Goal: Information Seeking & Learning: Learn about a topic

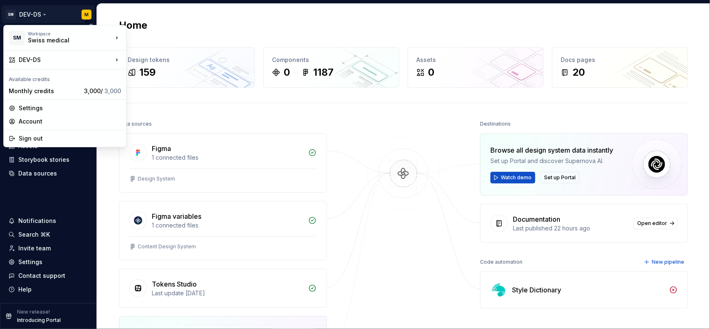
click at [41, 14] on html "SM DEV-DS M Home Documentation Analytics Code automation Design system data Des…" at bounding box center [355, 164] width 710 height 329
click at [44, 18] on html "SM DEV-DS M Home Documentation Analytics Code automation Design system data Des…" at bounding box center [355, 164] width 710 height 329
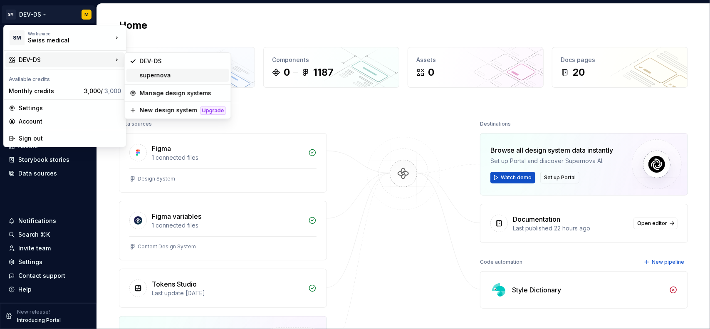
click at [167, 77] on div "supernova" at bounding box center [183, 75] width 86 height 8
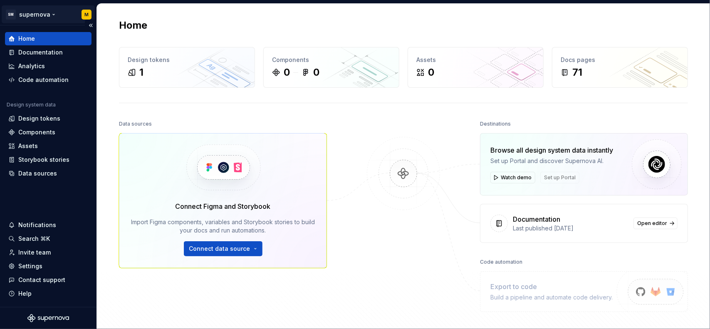
click at [41, 13] on html "SM supernova M Home Documentation Analytics Code automation Design system data …" at bounding box center [355, 164] width 710 height 329
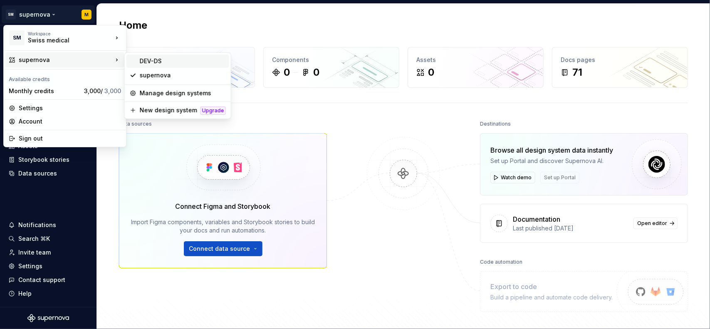
click at [177, 63] on div "DEV-DS" at bounding box center [183, 61] width 86 height 8
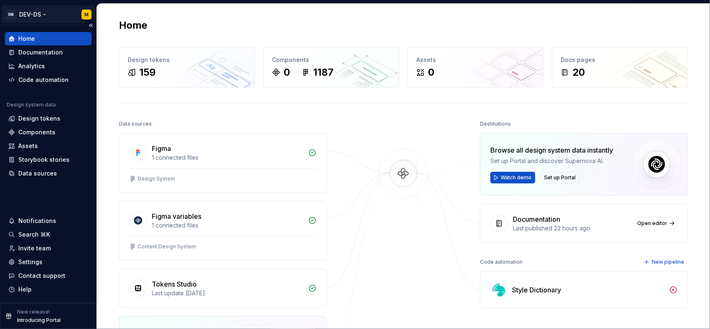
click at [44, 15] on html "SM DEV-DS M Home Documentation Analytics Code automation Design system data Des…" at bounding box center [355, 164] width 710 height 329
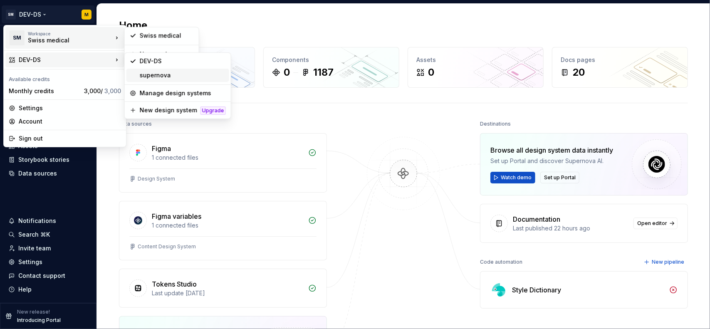
click at [149, 76] on div "supernova" at bounding box center [183, 75] width 86 height 8
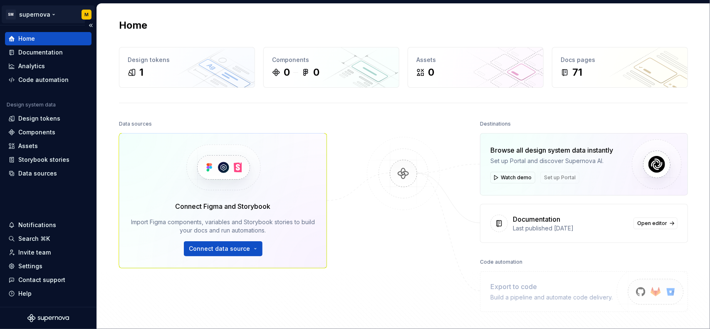
click at [47, 11] on html "SM supernova M Home Documentation Analytics Code automation Design system data …" at bounding box center [355, 164] width 710 height 329
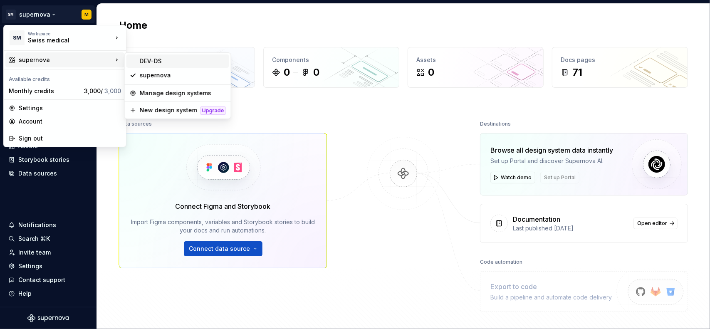
click at [168, 59] on div "DEV-DS" at bounding box center [183, 61] width 86 height 8
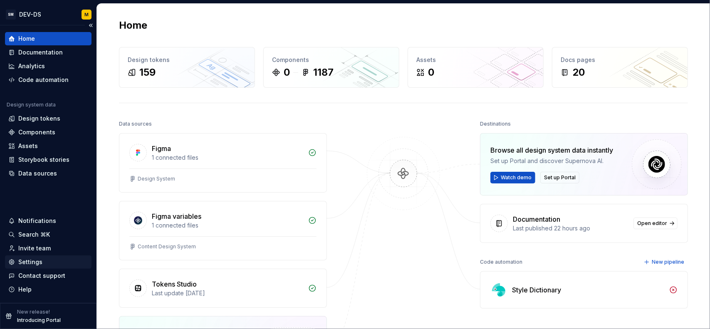
click at [32, 267] on div "Settings" at bounding box center [48, 261] width 87 height 13
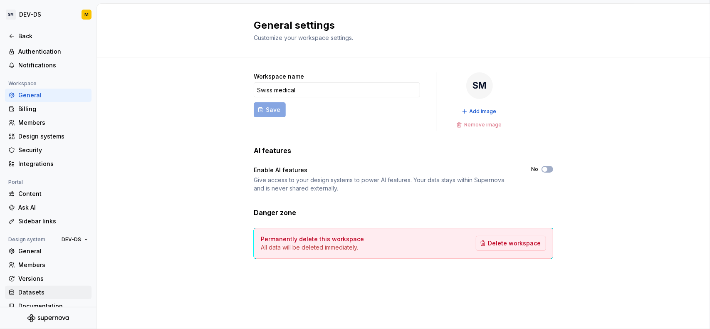
scroll to position [37, 0]
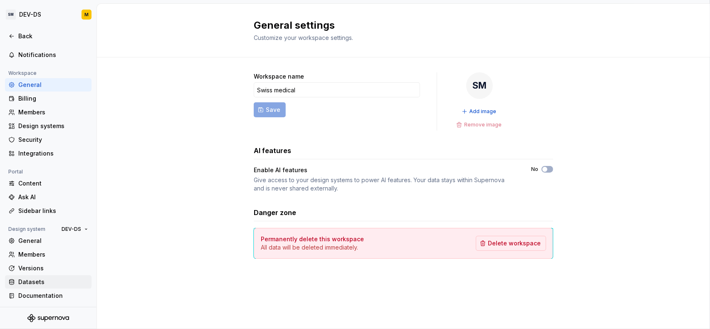
click at [39, 283] on div "Datasets" at bounding box center [53, 282] width 70 height 8
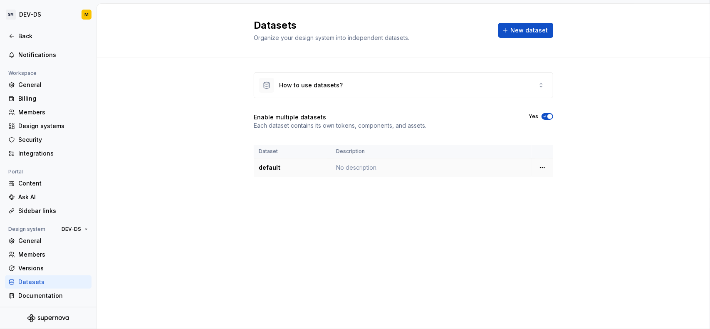
click at [277, 172] on td "default" at bounding box center [292, 167] width 77 height 19
click at [541, 168] on html "SM DEV-DS M Back Account Profile Authentication Notifications Workspace General…" at bounding box center [355, 164] width 710 height 329
click at [595, 153] on html "SM DEV-DS M Back Account Profile Authentication Notifications Workspace General…" at bounding box center [355, 164] width 710 height 329
click at [542, 165] on html "SM DEV-DS M Back Account Profile Authentication Notifications Workspace General…" at bounding box center [355, 164] width 710 height 329
click at [551, 183] on div "Edit details" at bounding box center [574, 182] width 71 height 13
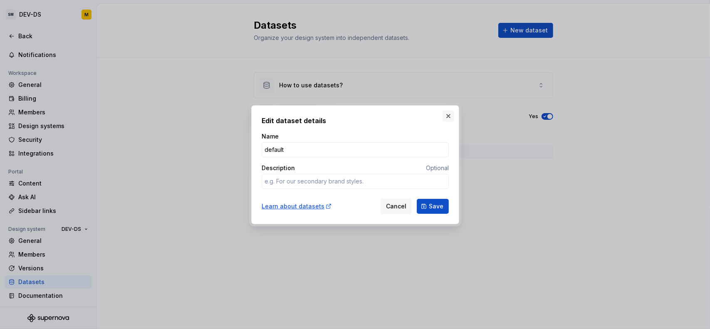
click at [444, 117] on button "button" at bounding box center [449, 116] width 12 height 12
type textarea "*"
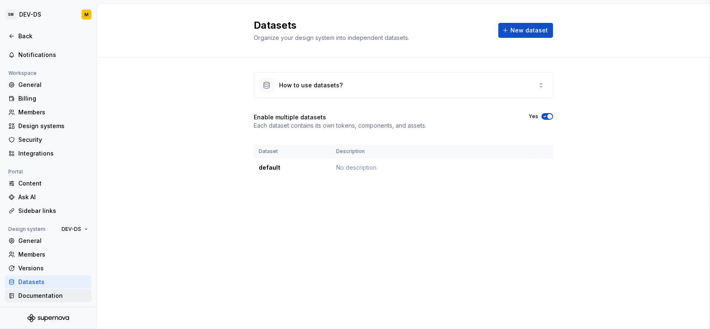
click at [47, 298] on div "Documentation" at bounding box center [53, 296] width 70 height 8
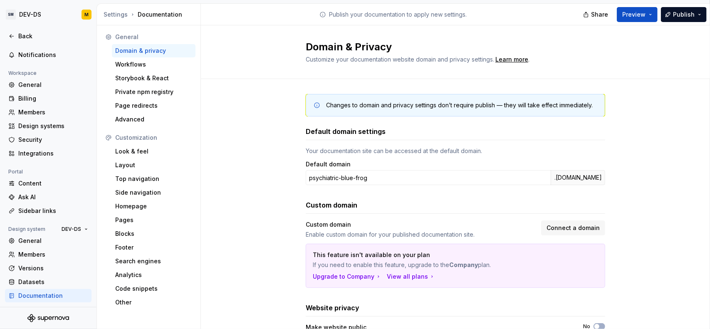
click at [41, 311] on div at bounding box center [48, 318] width 96 height 22
click at [40, 313] on div at bounding box center [48, 318] width 96 height 22
click at [40, 317] on icon "Supernova Logo" at bounding box center [48, 318] width 42 height 8
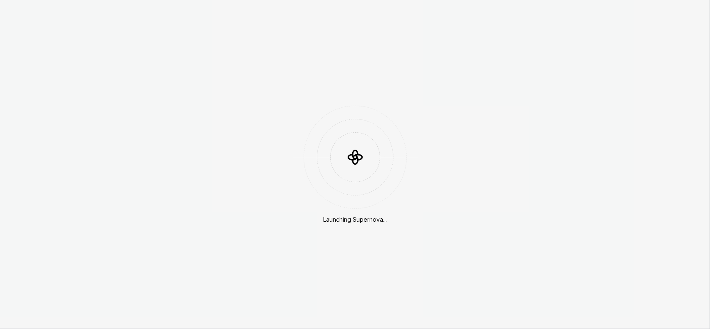
click at [37, 17] on div "Launching Supernova..." at bounding box center [355, 164] width 710 height 329
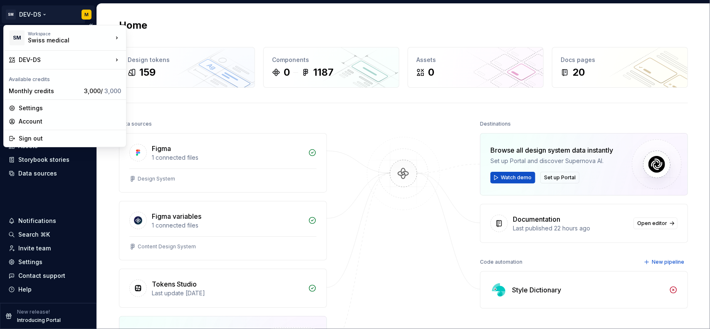
click at [37, 15] on html "SM DEV-DS M Home Documentation Analytics Code automation Design system data Des…" at bounding box center [355, 164] width 710 height 329
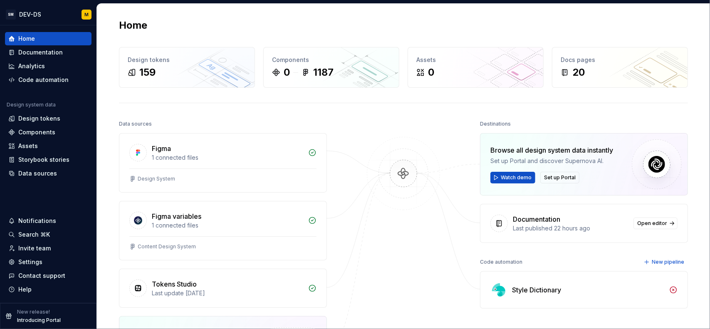
click at [257, 104] on html "SM DEV-DS M Home Documentation Analytics Code automation Design system data Des…" at bounding box center [355, 164] width 710 height 329
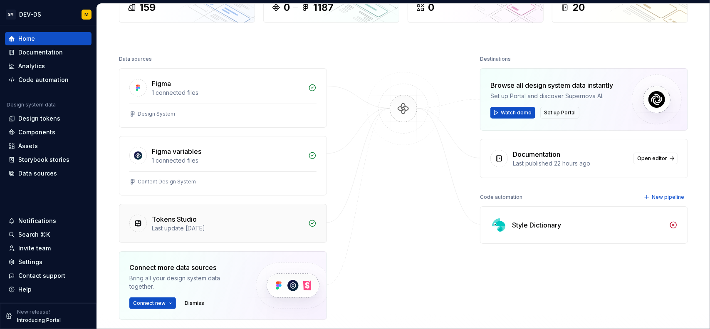
scroll to position [48, 0]
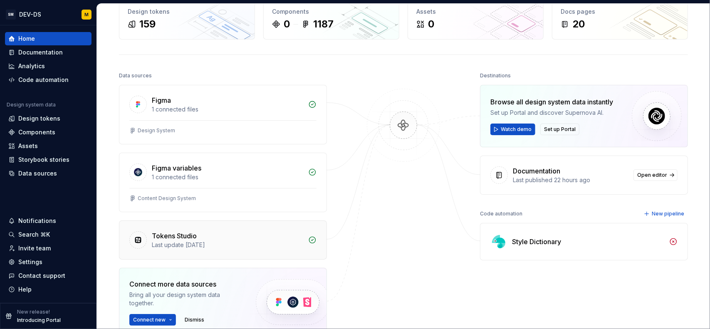
click at [210, 241] on div "Last update 2 days ago" at bounding box center [227, 245] width 151 height 8
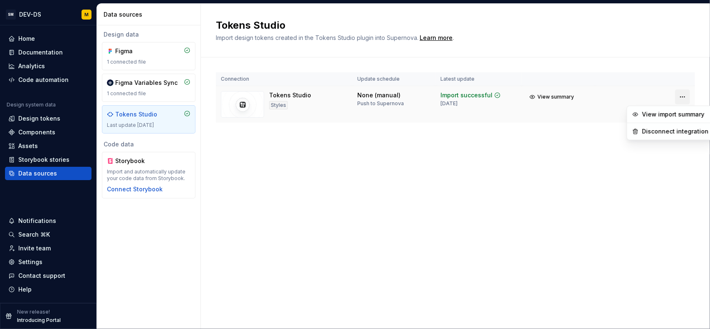
click at [680, 96] on html "SM DEV-DS M Home Documentation Analytics Code automation Design system data Des…" at bounding box center [355, 164] width 710 height 329
click at [393, 147] on html "SM DEV-DS M Home Documentation Analytics Code automation Design system data Des…" at bounding box center [355, 164] width 710 height 329
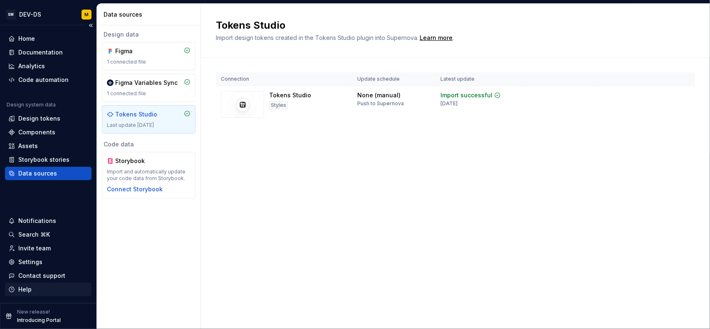
click at [30, 289] on div "Help" at bounding box center [24, 289] width 13 height 8
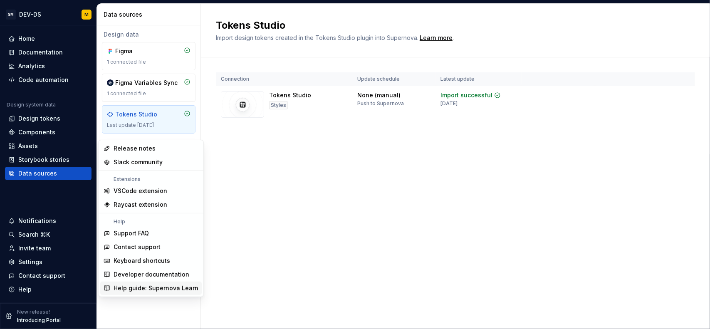
click at [160, 289] on div "Help guide: Supernova Learn" at bounding box center [156, 288] width 85 height 8
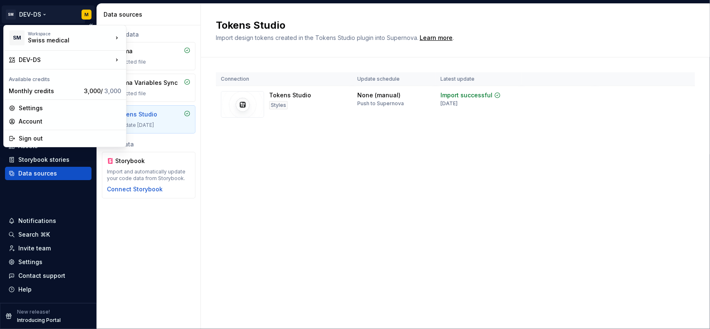
click at [52, 13] on html "SM DEV-DS M Home Documentation Analytics Code automation Design system data Des…" at bounding box center [355, 164] width 710 height 329
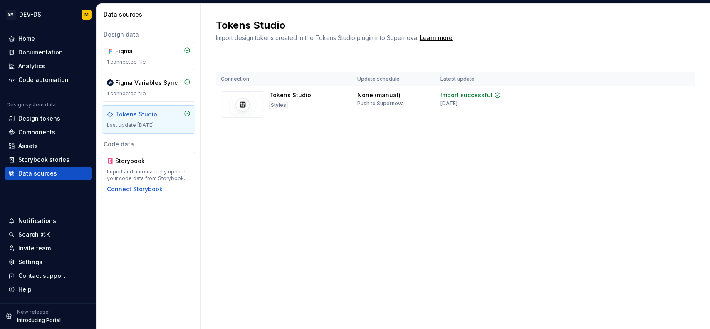
click at [154, 247] on html "SM DEV-DS M Home Documentation Analytics Code automation Design system data Des…" at bounding box center [355, 164] width 710 height 329
click at [42, 16] on html "SM DEV-DS M Home Documentation Analytics Code automation Design system data Des…" at bounding box center [355, 164] width 710 height 329
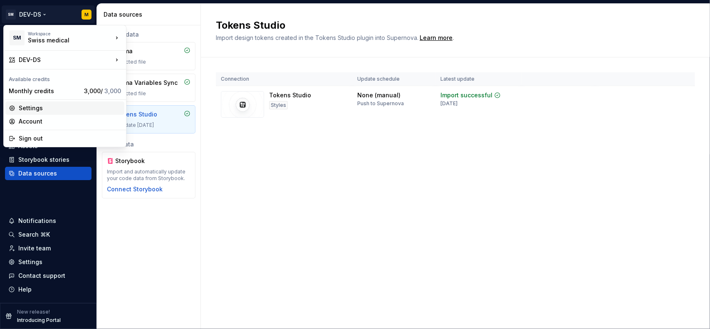
click at [44, 107] on div "Settings" at bounding box center [70, 108] width 102 height 8
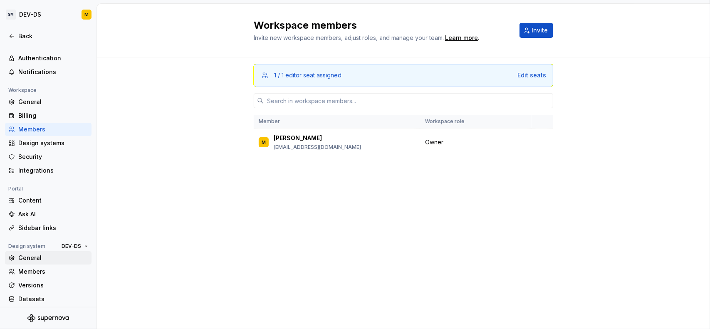
scroll to position [37, 0]
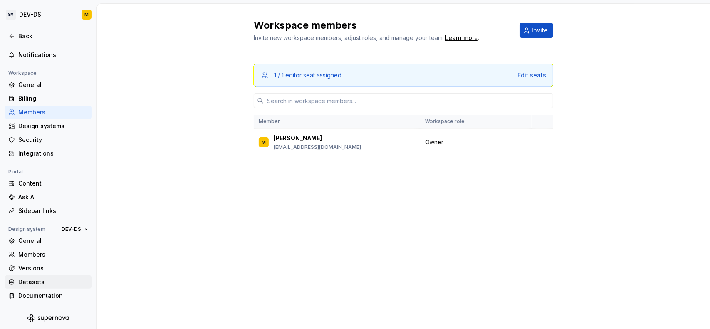
click at [35, 281] on div "Datasets" at bounding box center [53, 282] width 70 height 8
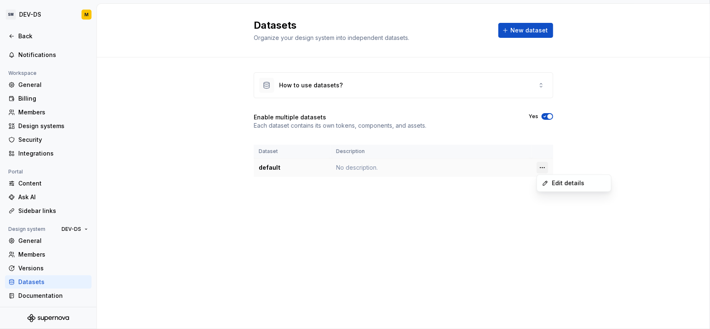
click at [539, 166] on html "SM DEV-DS M Back Account Profile Authentication Notifications Workspace General…" at bounding box center [355, 164] width 710 height 329
click at [381, 210] on html "SM DEV-DS M Back Account Profile Authentication Notifications Workspace General…" at bounding box center [355, 164] width 710 height 329
click at [23, 37] on div "Back" at bounding box center [53, 36] width 70 height 8
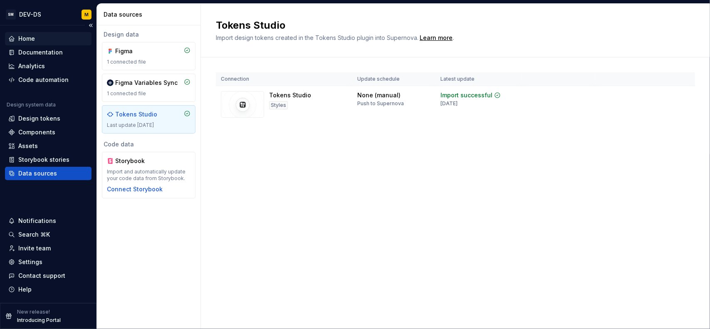
click at [24, 37] on div "Home" at bounding box center [26, 39] width 17 height 8
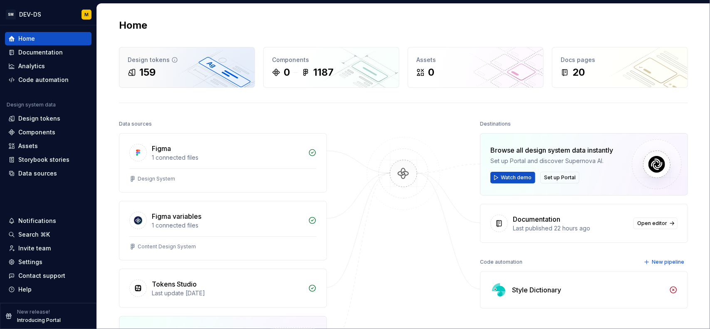
click at [160, 75] on div "159" at bounding box center [187, 72] width 119 height 13
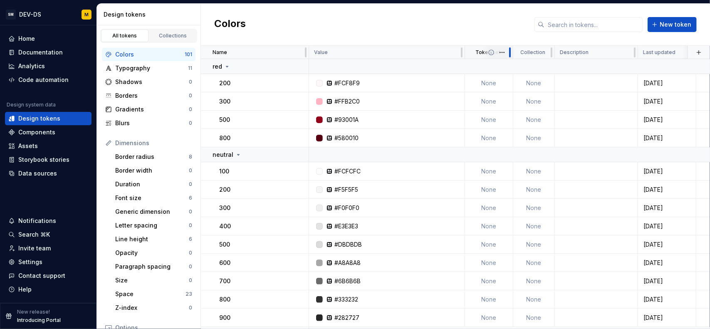
click at [508, 55] on div at bounding box center [510, 52] width 7 height 13
click at [502, 52] on html "SM DEV-DS M Home Documentation Analytics Code automation Design system data Des…" at bounding box center [355, 164] width 710 height 329
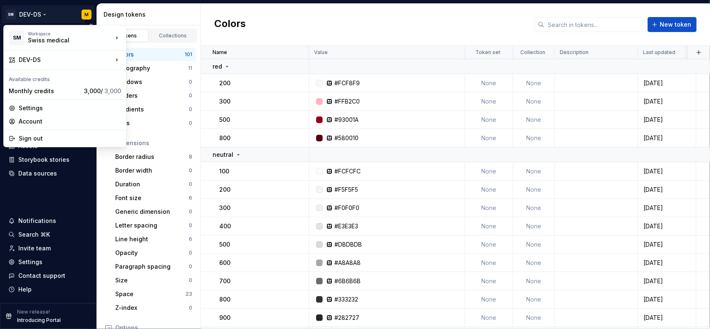
click at [50, 12] on html "SM DEV-DS M Home Documentation Analytics Code automation Design system data Des…" at bounding box center [355, 164] width 710 height 329
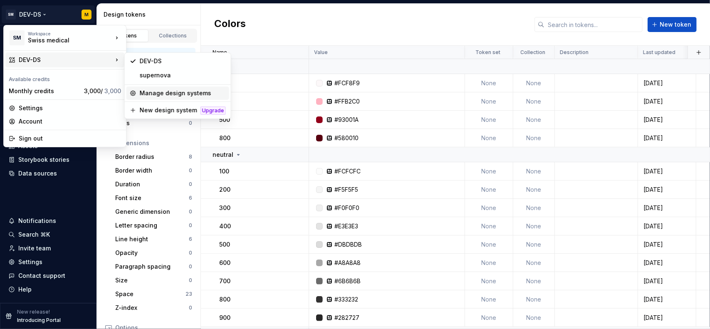
click at [161, 88] on div "Manage design systems" at bounding box center [177, 93] width 103 height 13
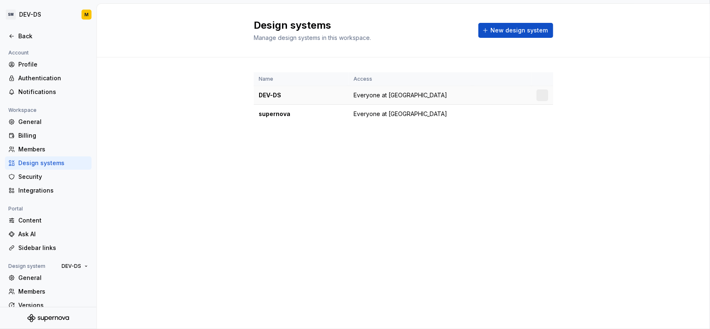
click at [326, 96] on div "DEV-DS" at bounding box center [301, 95] width 85 height 8
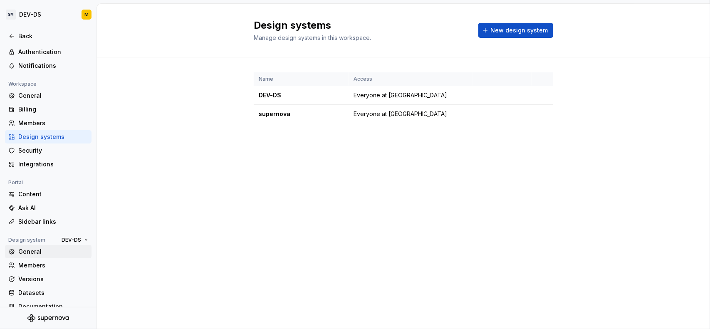
scroll to position [37, 0]
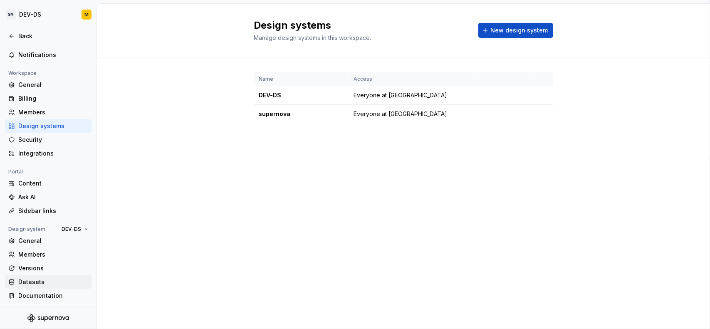
click at [46, 283] on div "Datasets" at bounding box center [53, 282] width 70 height 8
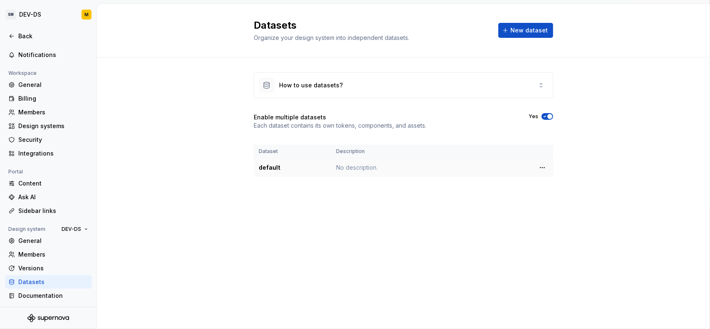
click at [282, 169] on div "default" at bounding box center [292, 167] width 67 height 8
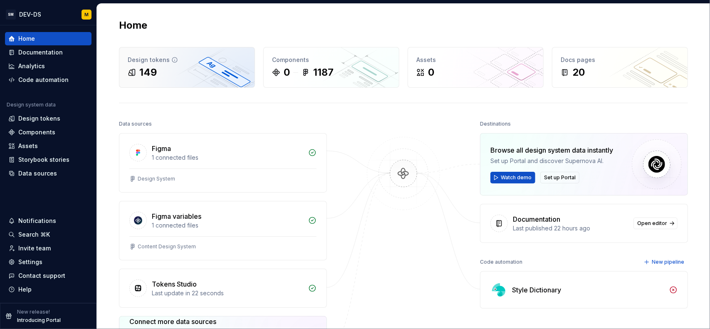
click at [201, 74] on div "149" at bounding box center [187, 72] width 119 height 13
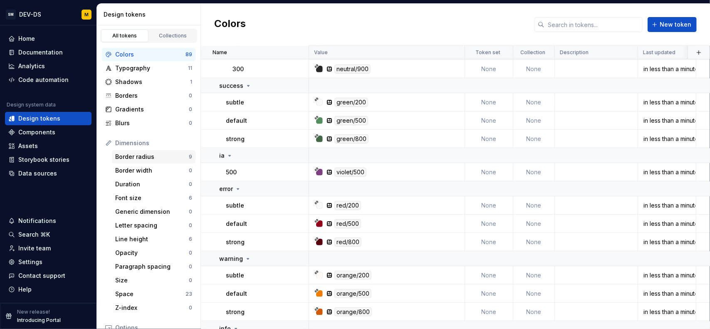
scroll to position [1699, 0]
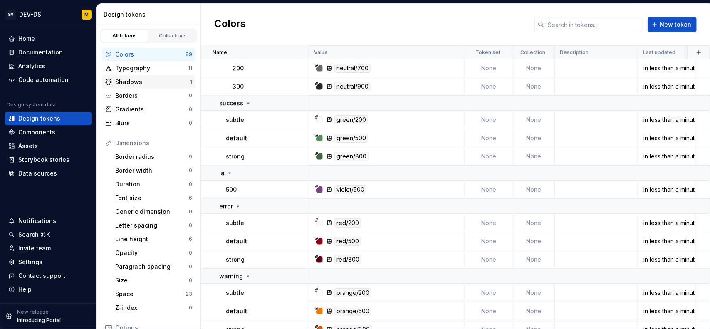
click at [158, 83] on div "Shadows" at bounding box center [152, 82] width 75 height 8
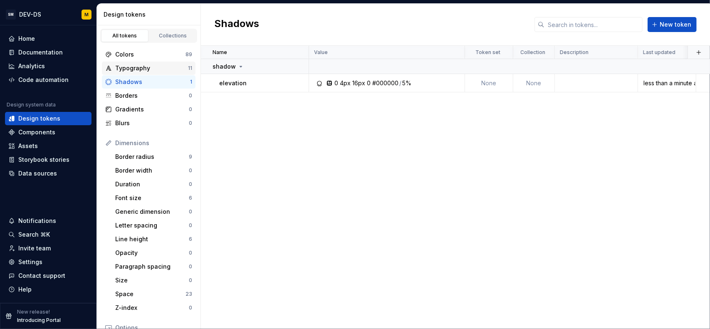
click at [163, 70] on div "Typography" at bounding box center [151, 68] width 73 height 8
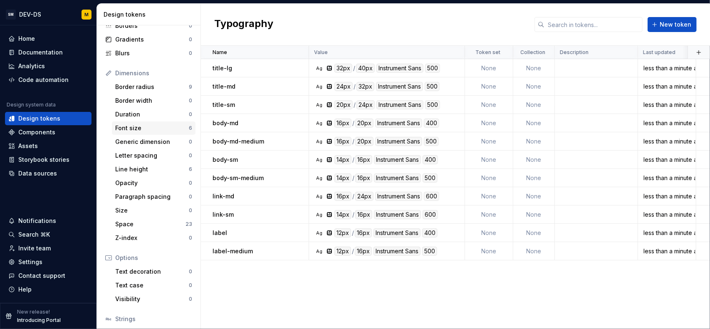
scroll to position [83, 0]
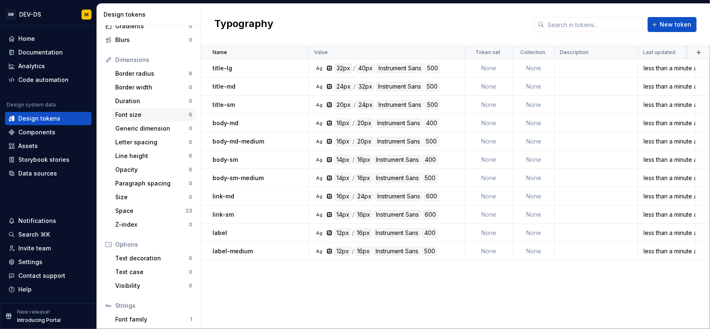
click at [156, 114] on div "Font size" at bounding box center [152, 115] width 74 height 8
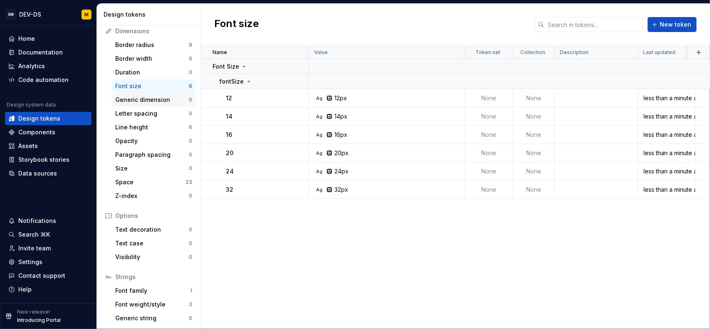
scroll to position [125, 0]
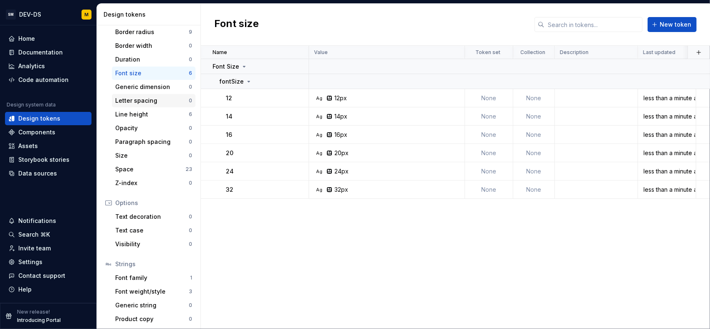
click at [163, 103] on div "Letter spacing" at bounding box center [152, 100] width 74 height 8
click at [152, 114] on div "Line height" at bounding box center [152, 114] width 74 height 8
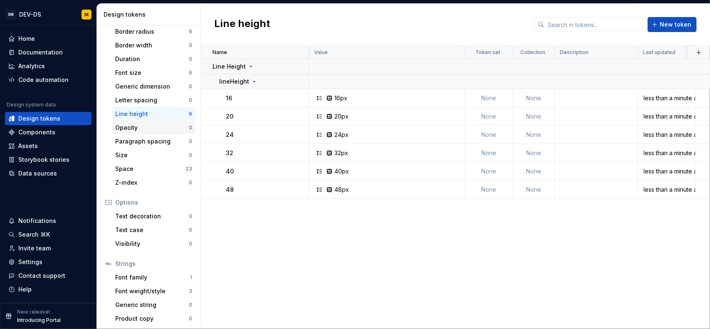
scroll to position [126, 0]
click at [153, 168] on div "Space" at bounding box center [150, 168] width 70 height 8
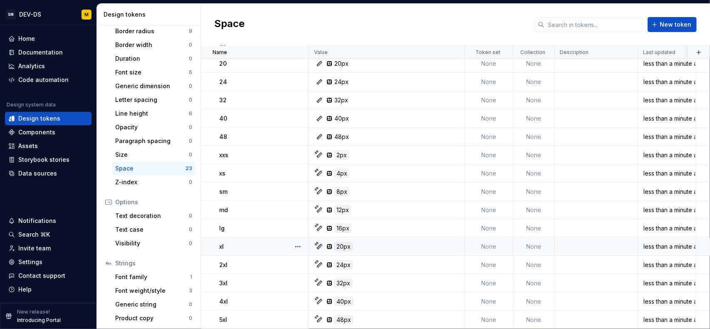
scroll to position [170, 0]
click at [145, 280] on div "Font family" at bounding box center [152, 277] width 75 height 8
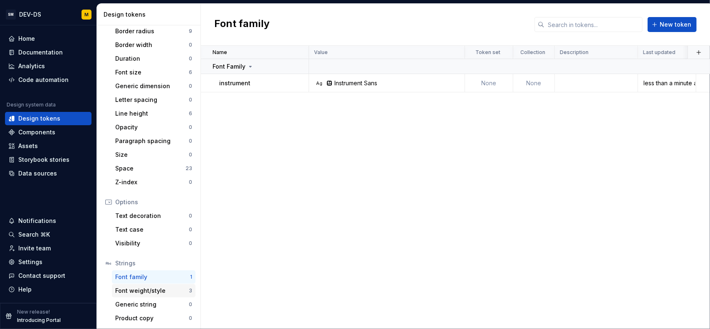
click at [141, 292] on div "Font weight/style" at bounding box center [152, 291] width 74 height 8
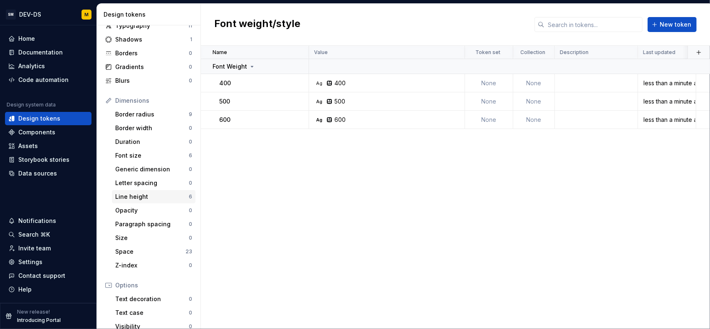
scroll to position [1, 0]
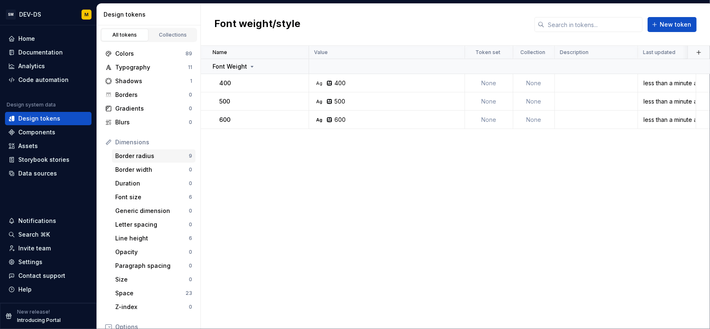
click at [148, 156] on div "Border radius" at bounding box center [152, 156] width 74 height 8
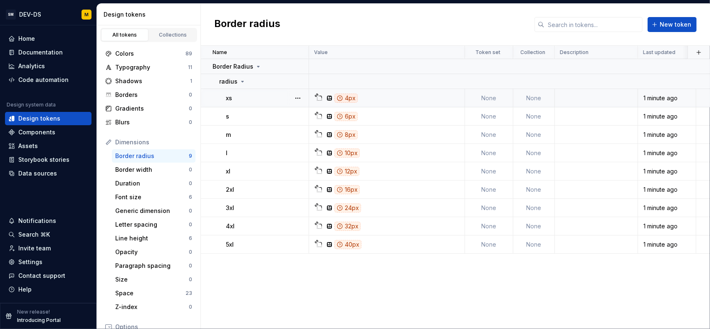
click at [344, 97] on div "4px" at bounding box center [345, 98] width 23 height 9
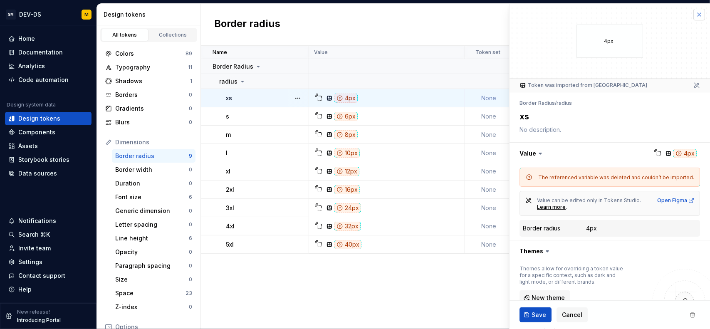
click at [693, 17] on button "button" at bounding box center [699, 15] width 12 height 12
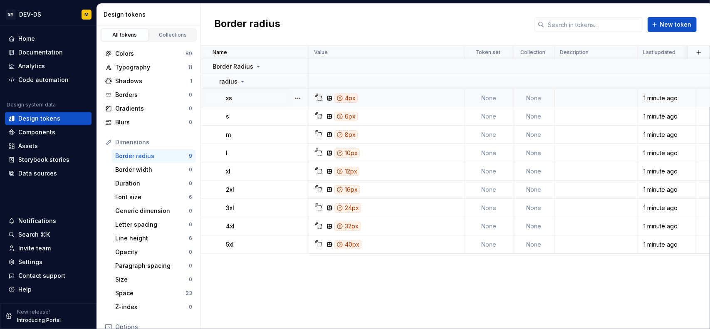
click at [339, 98] on icon at bounding box center [339, 98] width 7 height 7
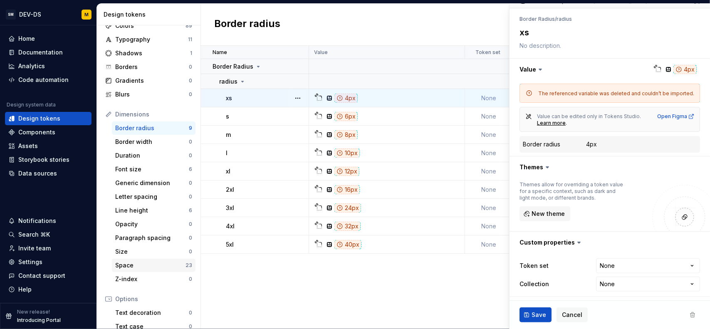
scroll to position [42, 0]
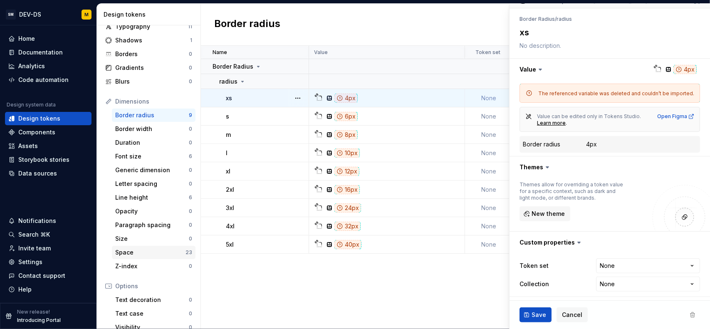
click at [138, 256] on div "Space" at bounding box center [150, 252] width 70 height 8
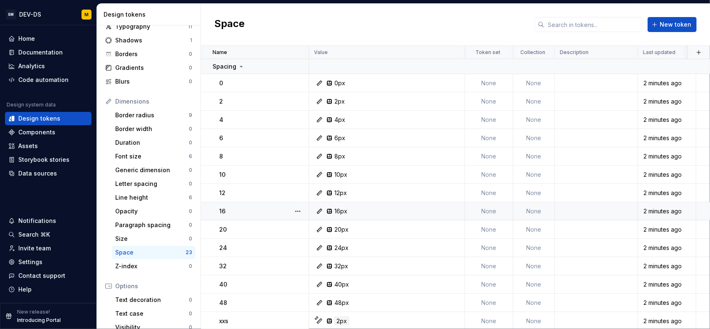
click at [334, 212] on div "16px" at bounding box center [340, 211] width 13 height 8
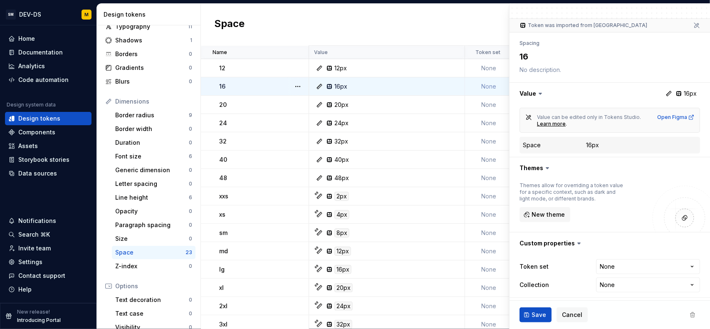
scroll to position [61, 0]
click at [697, 262] on div "Token set None **** **** ******** ********* Collection None **** ****** ********" at bounding box center [609, 274] width 200 height 43
click at [684, 266] on html "SM DEV-DS M Home Documentation Analytics Code automation Design system data Des…" at bounding box center [355, 164] width 710 height 329
click at [686, 265] on html "SM DEV-DS M Home Documentation Analytics Code automation Design system data Des…" at bounding box center [355, 164] width 710 height 329
click at [396, 233] on div "8px" at bounding box center [389, 232] width 150 height 9
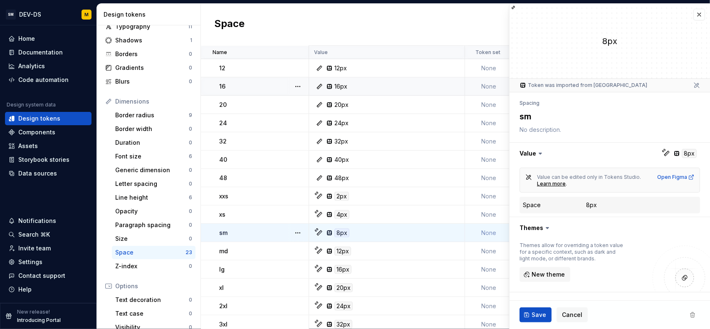
click at [342, 234] on div "8px" at bounding box center [341, 232] width 15 height 9
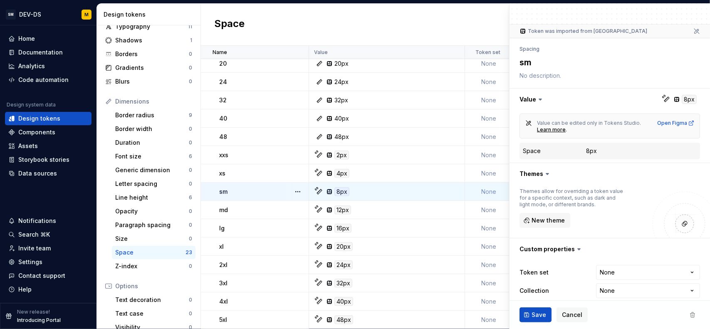
scroll to position [61, 0]
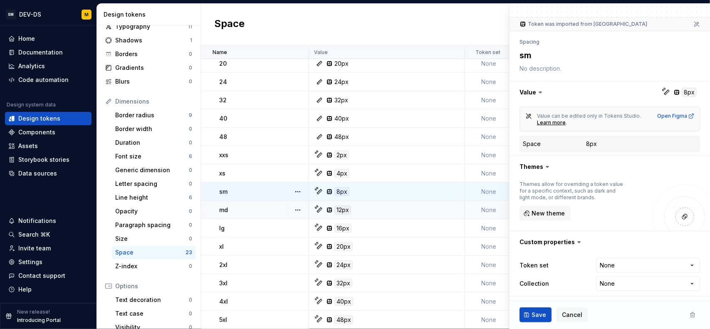
click at [344, 211] on div "12px" at bounding box center [342, 209] width 17 height 9
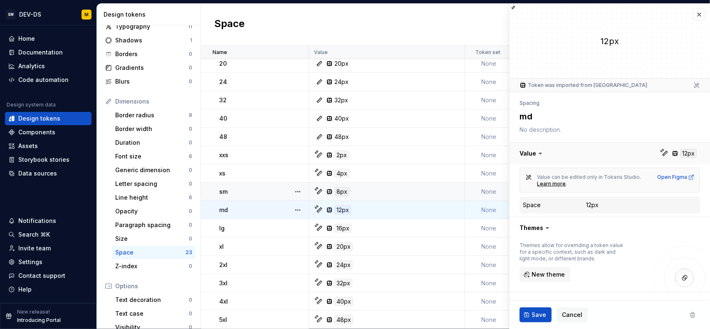
click at [682, 153] on button "button" at bounding box center [609, 154] width 200 height 22
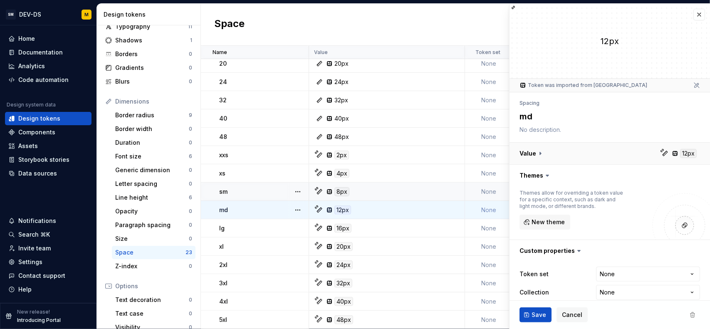
click at [681, 153] on button "button" at bounding box center [609, 154] width 200 height 22
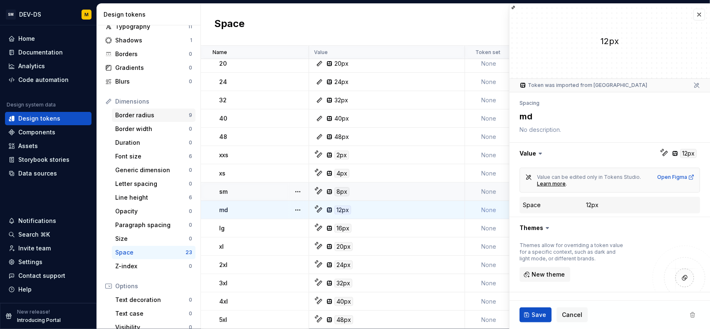
click at [141, 117] on div "Border radius" at bounding box center [152, 115] width 74 height 8
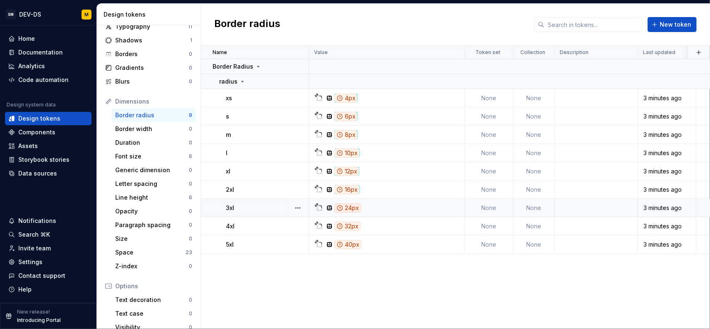
click at [320, 208] on icon at bounding box center [319, 208] width 7 height 7
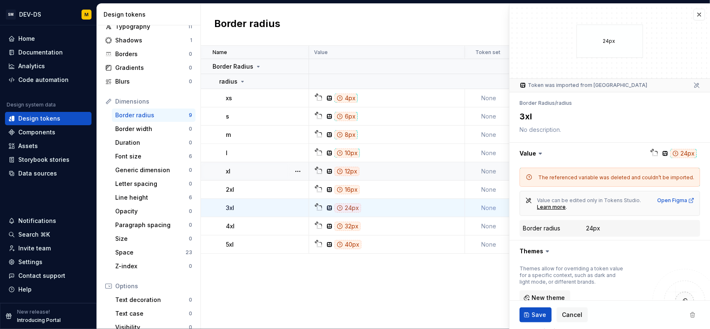
click at [652, 153] on icon at bounding box center [655, 153] width 7 height 7
click at [656, 155] on button "button" at bounding box center [609, 154] width 200 height 22
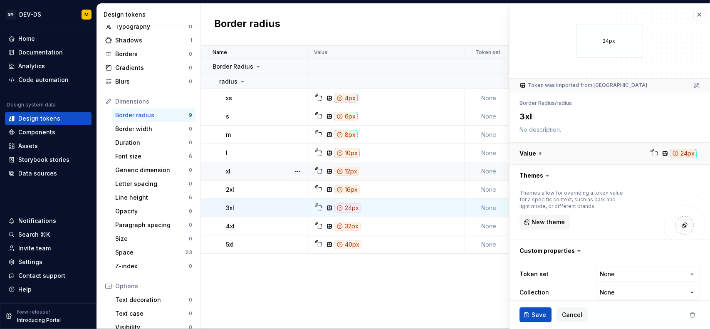
click at [656, 155] on button "button" at bounding box center [609, 154] width 200 height 22
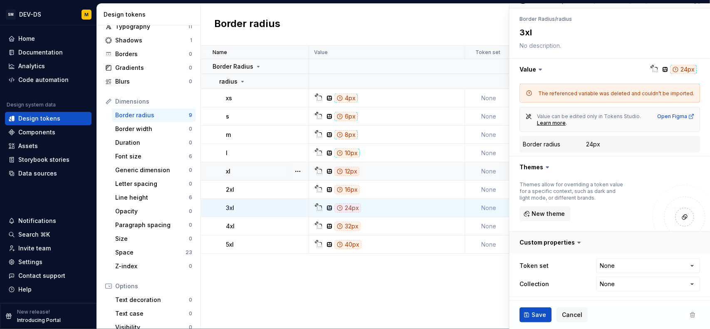
scroll to position [84, 0]
type textarea "*"
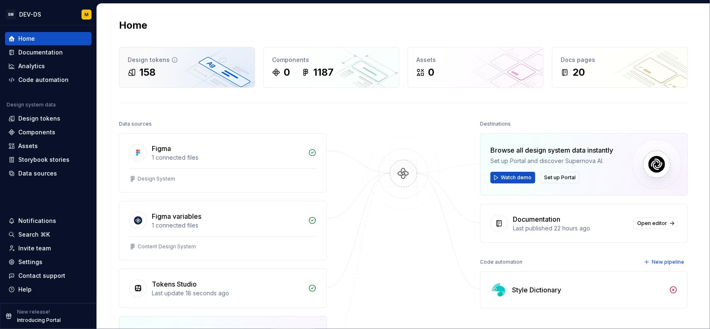
click at [211, 63] on div "Design tokens" at bounding box center [187, 60] width 119 height 8
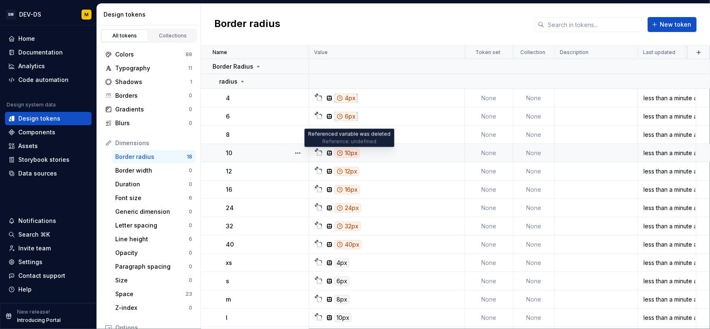
click at [343, 153] on div "10px" at bounding box center [346, 152] width 25 height 9
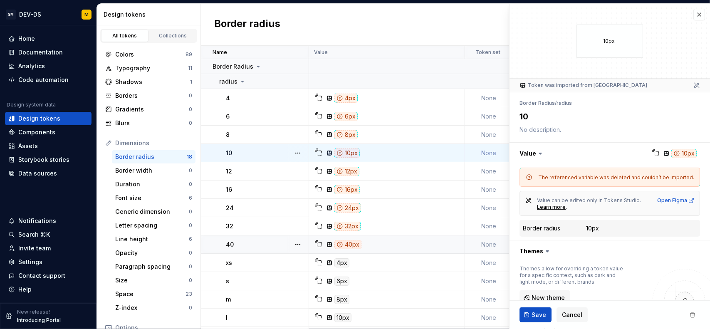
click at [342, 244] on icon at bounding box center [339, 244] width 5 height 5
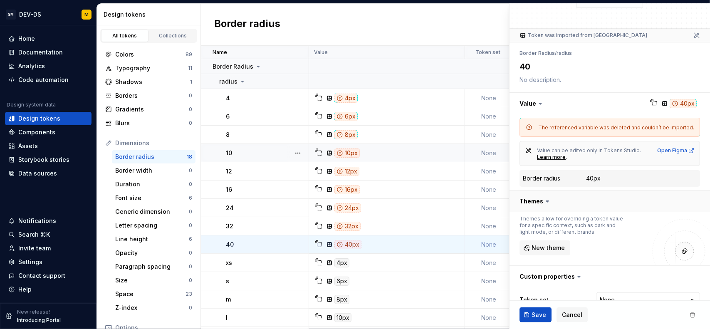
scroll to position [1, 0]
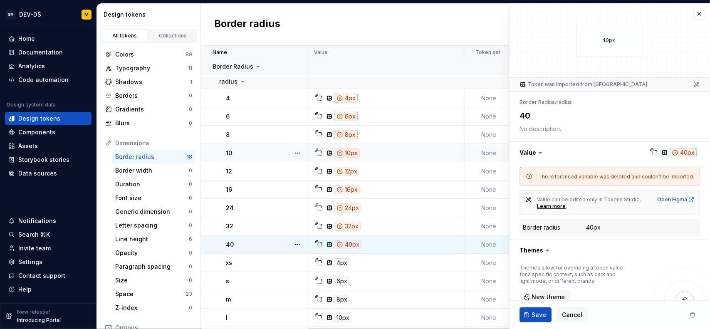
click at [372, 243] on div "40px" at bounding box center [389, 244] width 150 height 9
click at [383, 228] on div "32px" at bounding box center [389, 226] width 150 height 9
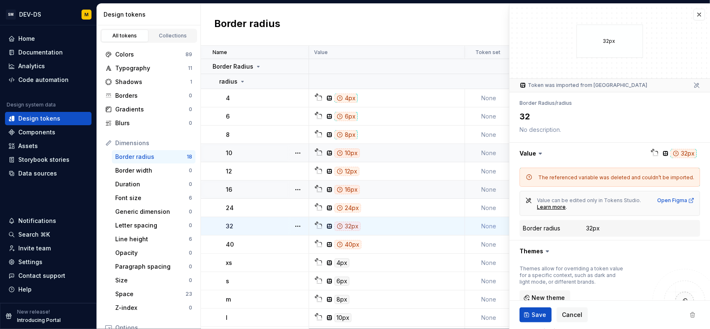
type textarea "*"
click at [344, 262] on div "4px" at bounding box center [341, 262] width 15 height 9
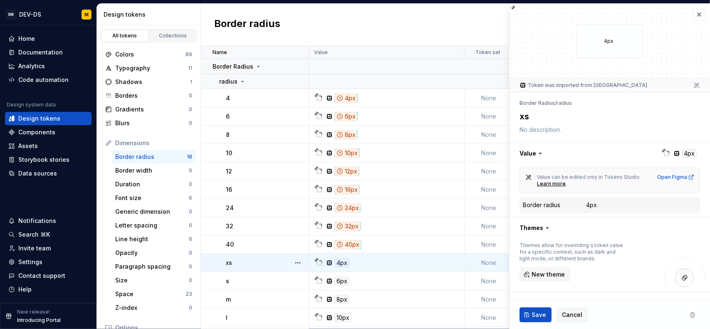
click at [603, 205] on dd "4px" at bounding box center [641, 205] width 111 height 8
type textarea "*"
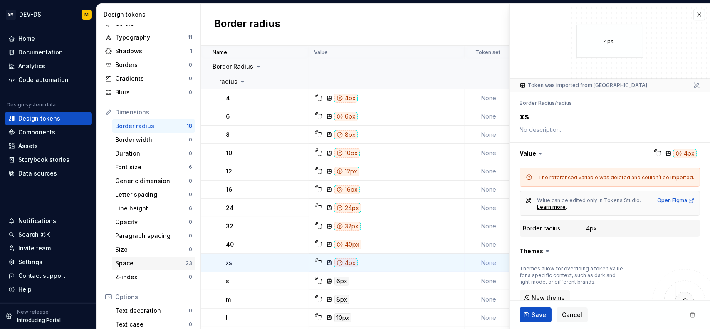
scroll to position [42, 0]
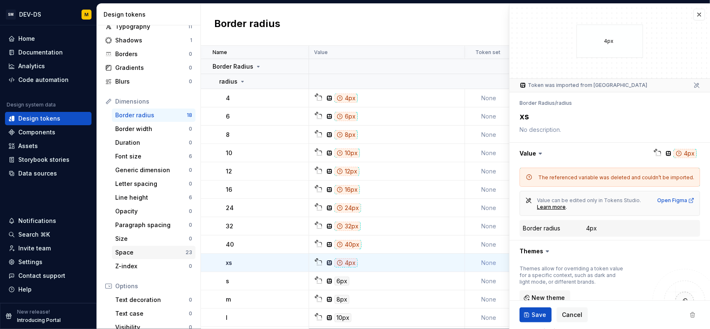
click at [138, 250] on div "Space" at bounding box center [150, 252] width 70 height 8
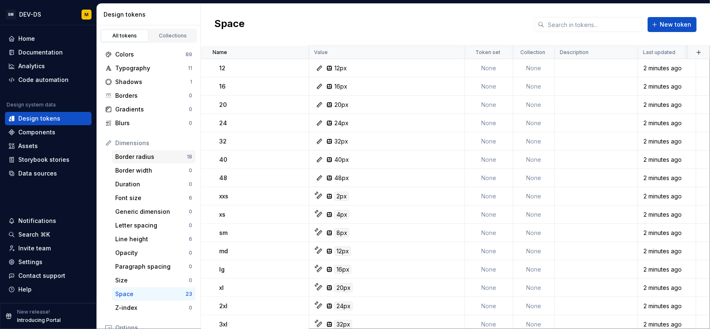
click at [160, 156] on div "Border radius" at bounding box center [151, 157] width 72 height 8
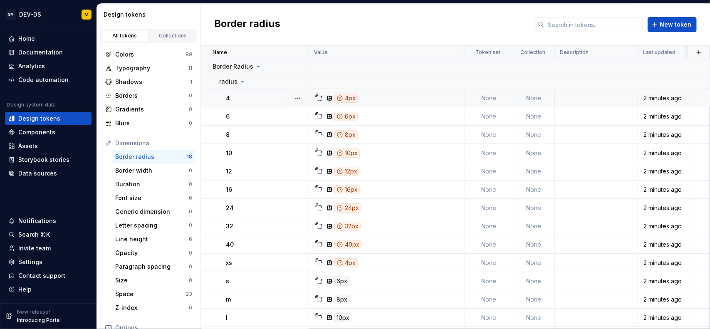
click at [371, 99] on div "4px" at bounding box center [389, 98] width 150 height 9
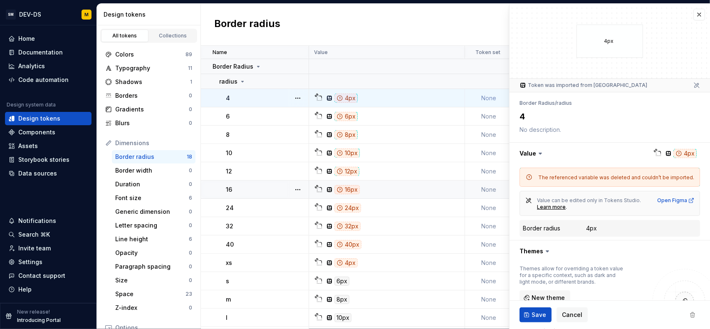
type textarea "*"
click at [382, 202] on td "24px" at bounding box center [387, 208] width 156 height 18
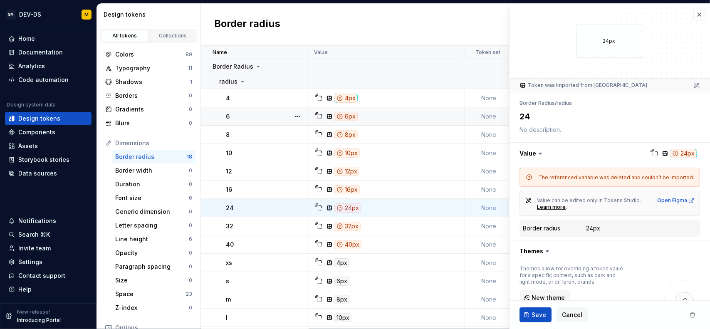
click at [379, 101] on div "4px" at bounding box center [389, 98] width 150 height 9
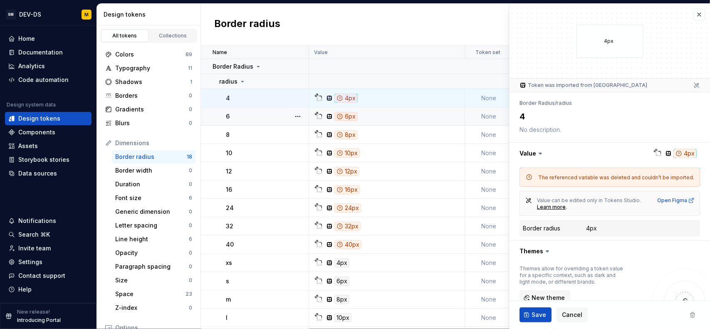
click at [379, 101] on div "4px" at bounding box center [389, 98] width 150 height 9
type textarea "*"
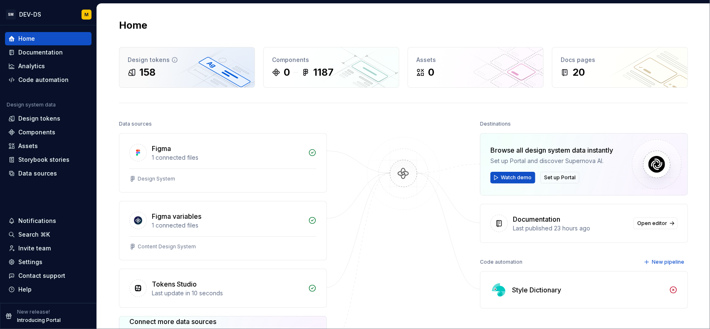
click at [155, 71] on div "158" at bounding box center [187, 72] width 119 height 13
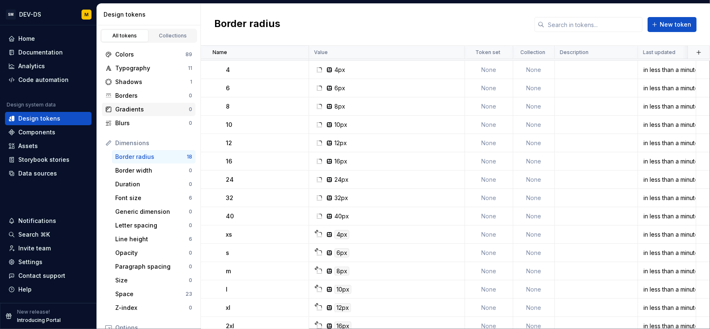
scroll to position [42, 0]
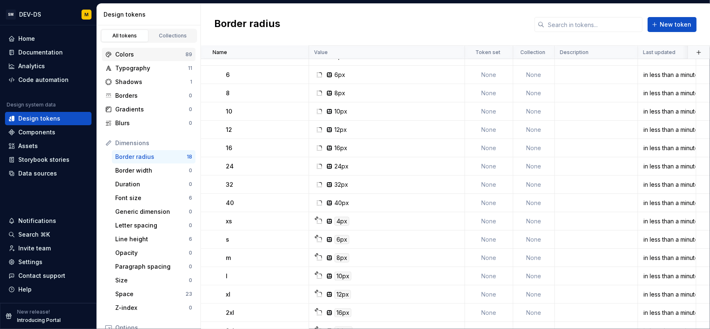
click at [164, 57] on div "Colors" at bounding box center [150, 54] width 70 height 8
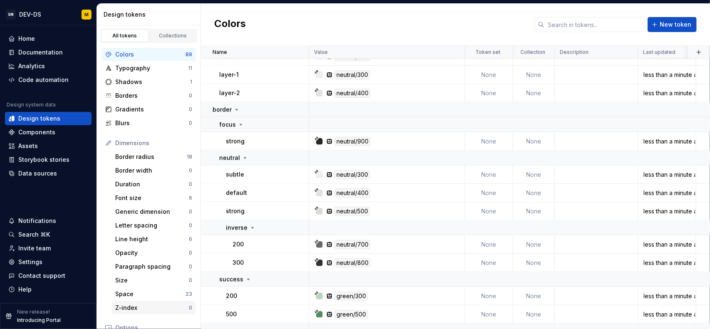
scroll to position [1165, 0]
